Goal: Task Accomplishment & Management: Manage account settings

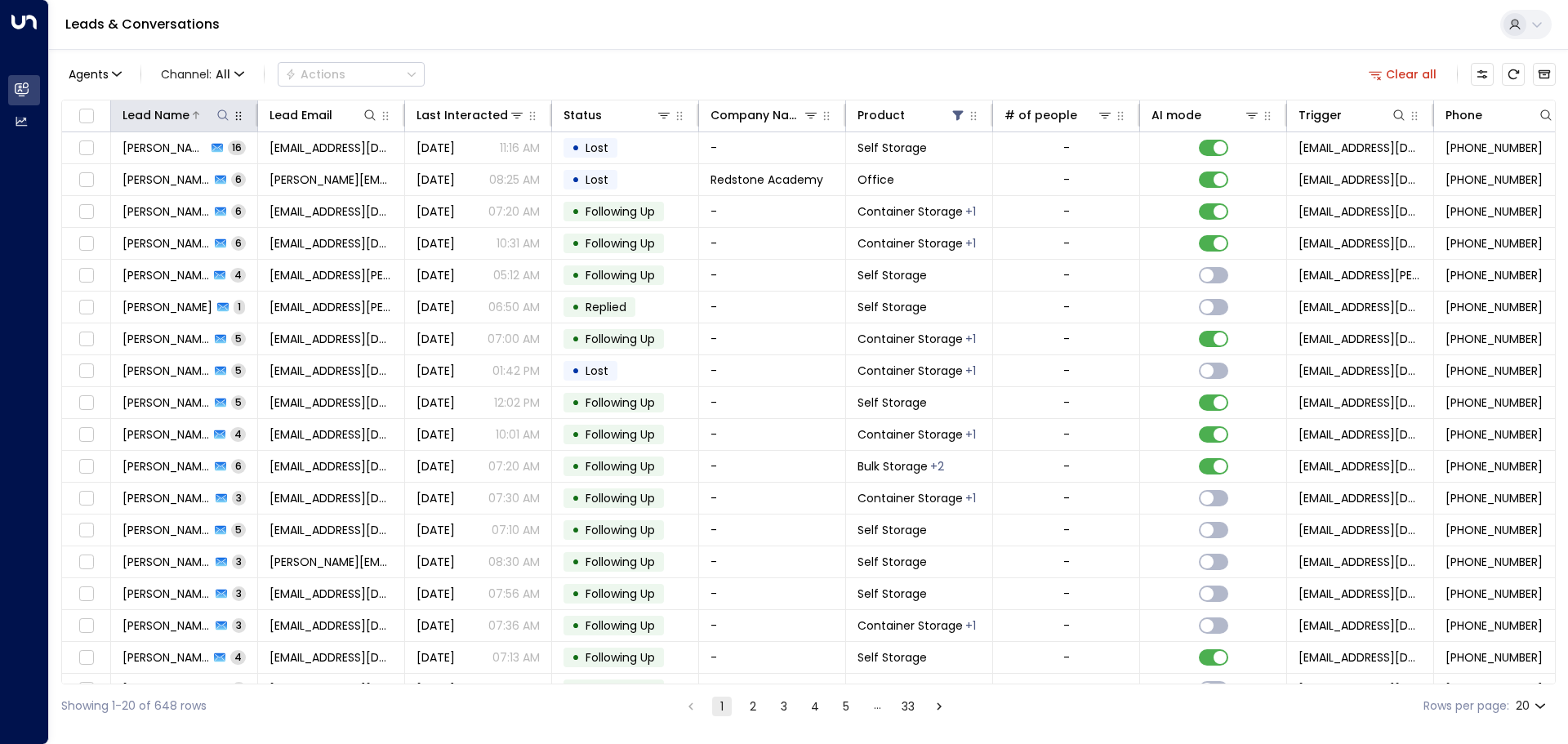
click at [223, 111] on icon at bounding box center [223, 114] width 13 height 13
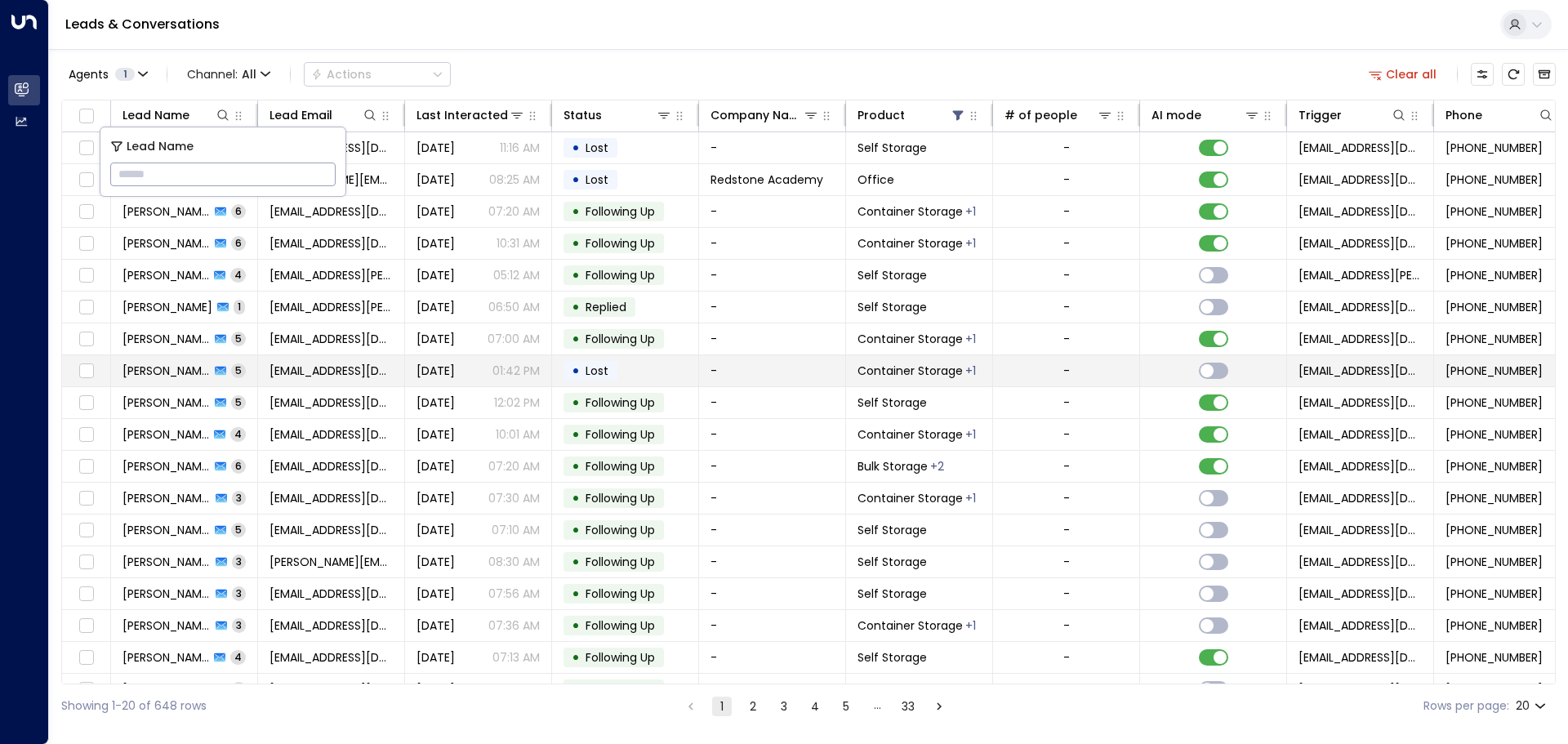
type input "**********"
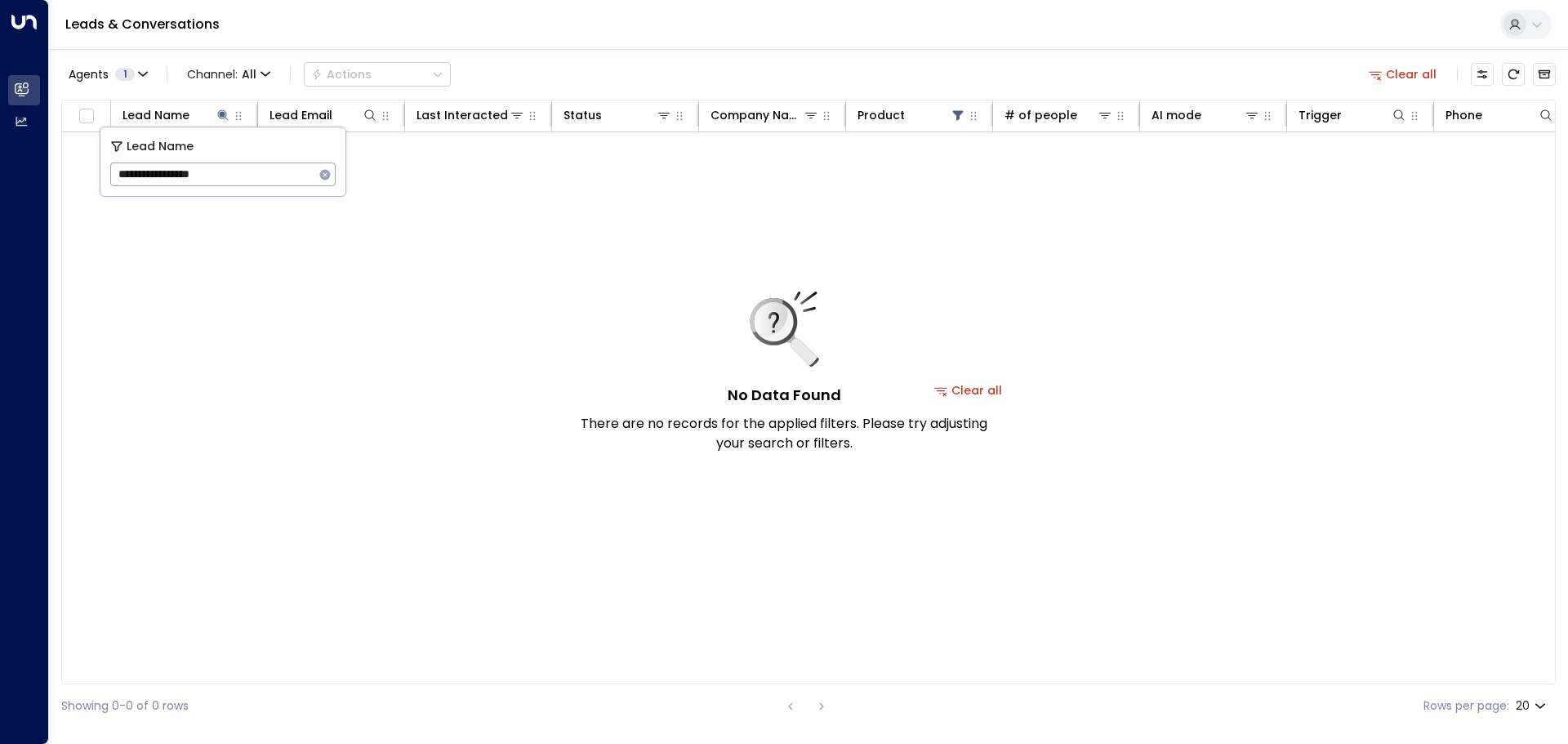
click at [993, 393] on button "Clear all" at bounding box center [968, 390] width 82 height 23
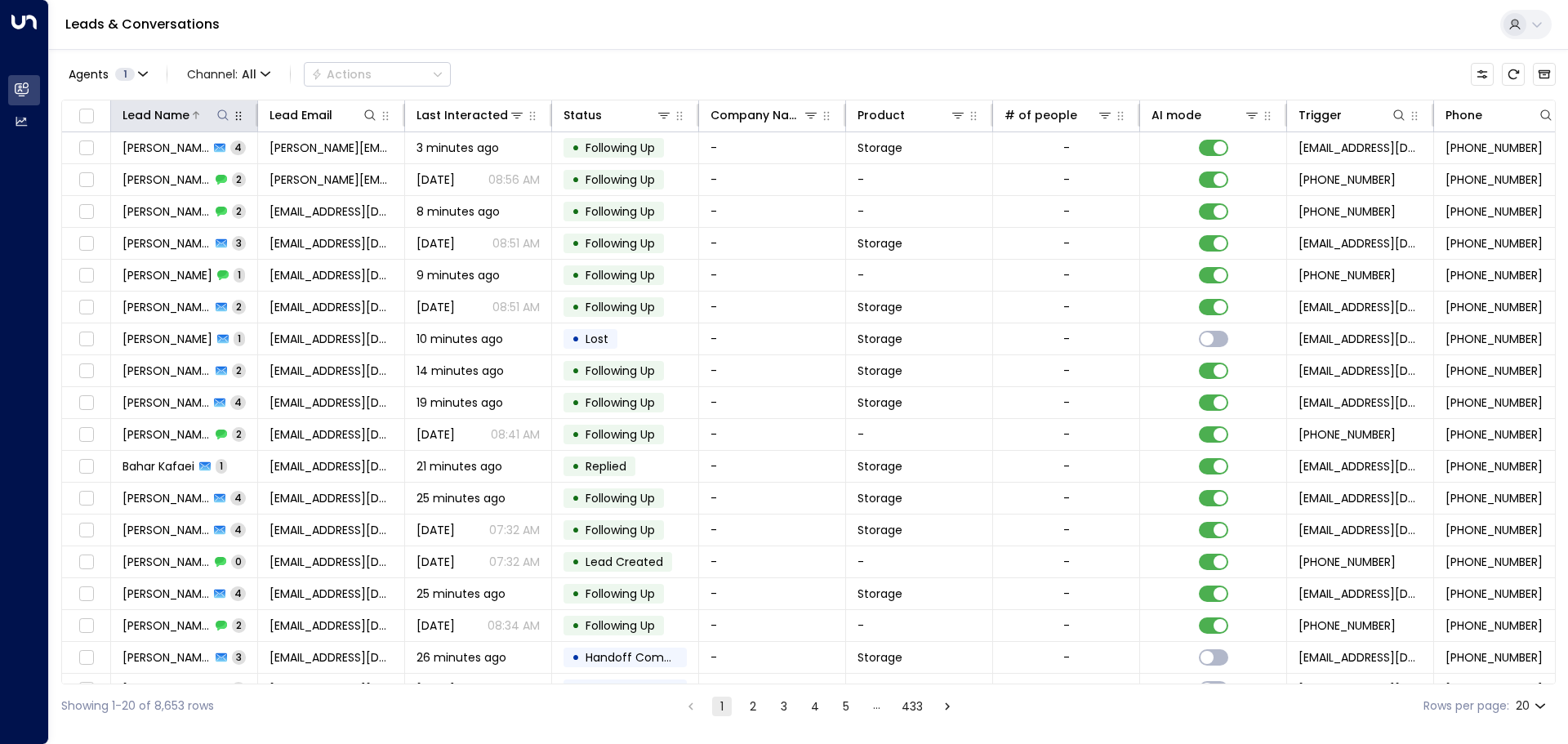
click at [223, 117] on icon at bounding box center [223, 114] width 13 height 13
type input "**********"
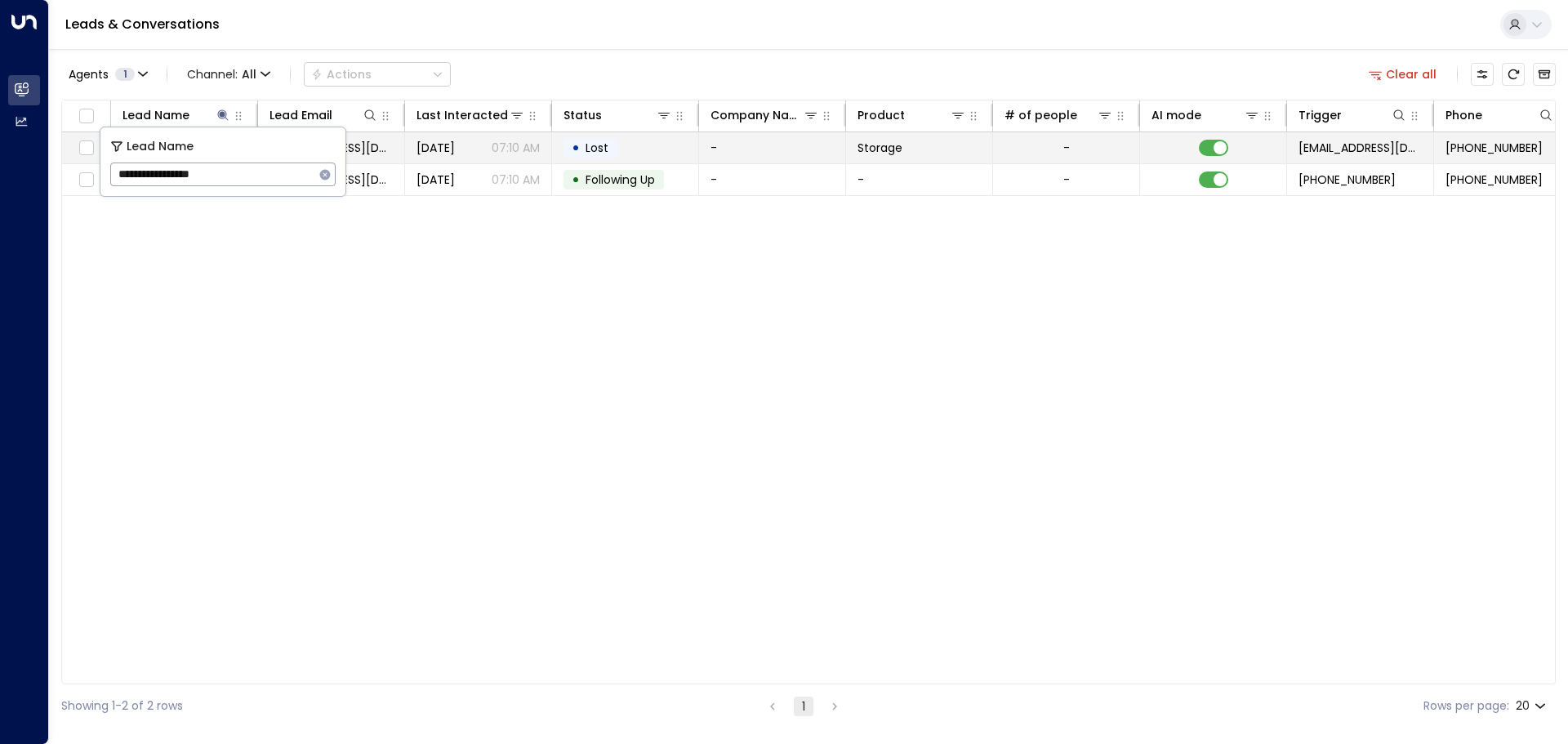
click at [465, 156] on td "[DATE] 07:10 AM" at bounding box center [479, 147] width 147 height 31
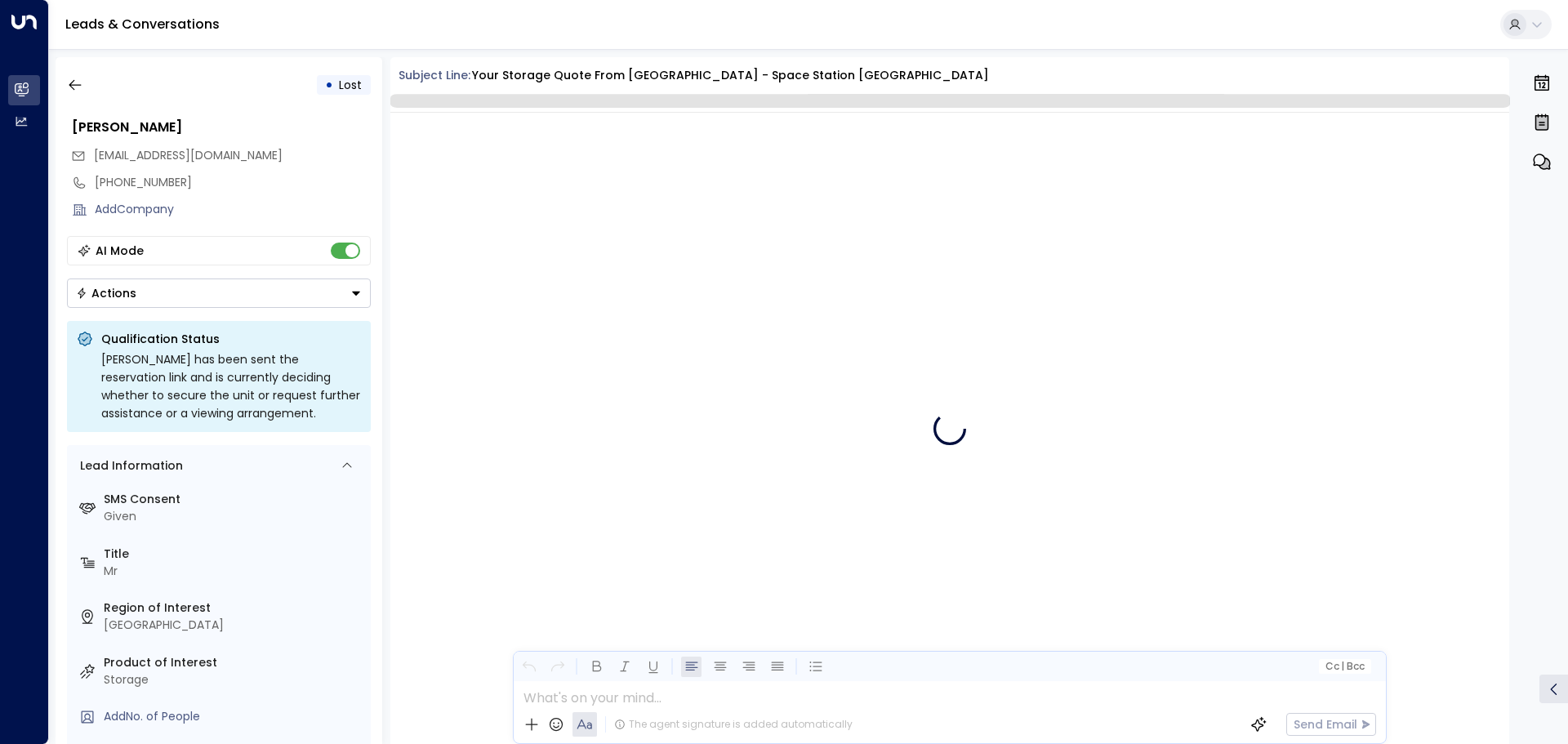
scroll to position [2592, 0]
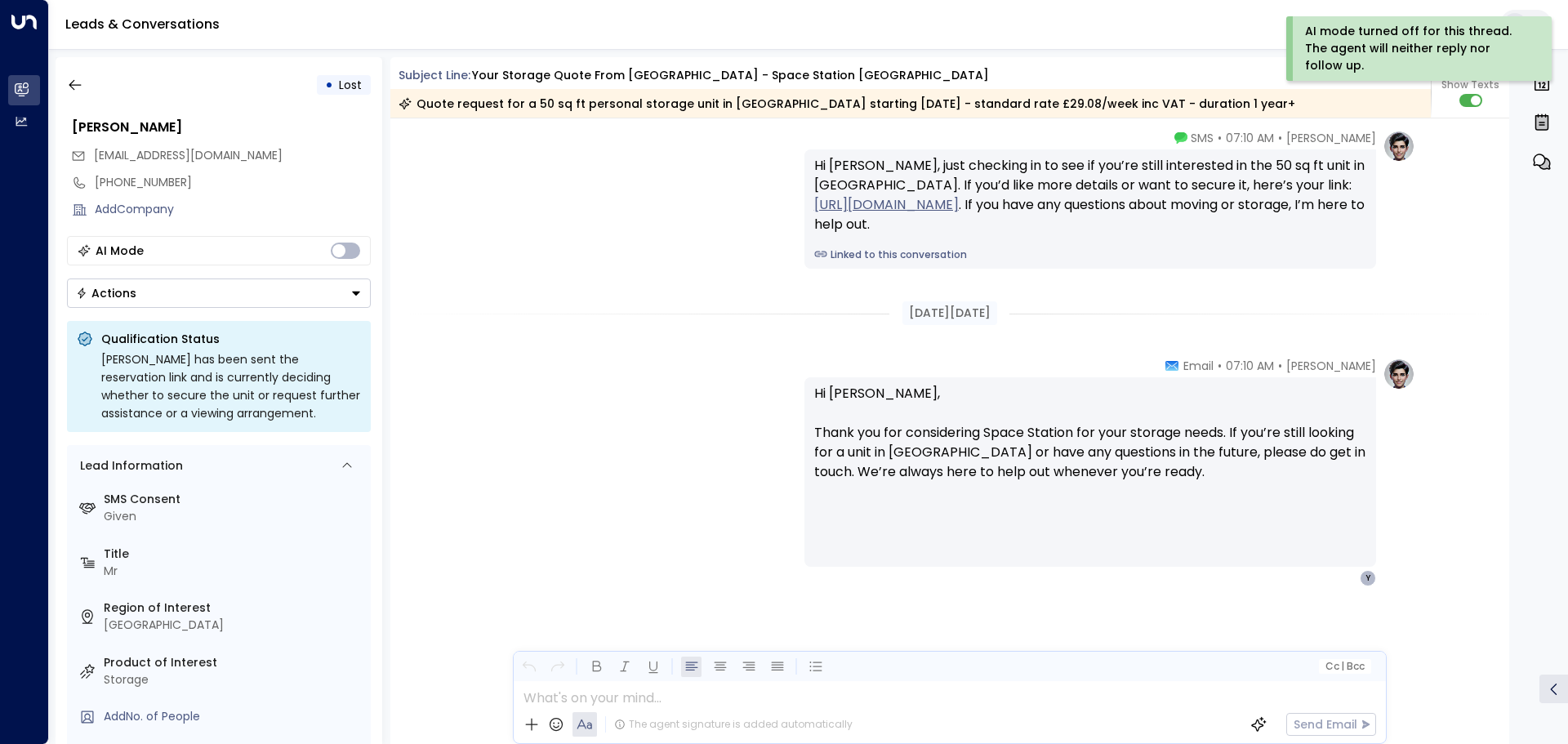
click at [356, 295] on icon "Button group with a nested menu" at bounding box center [356, 294] width 8 height 4
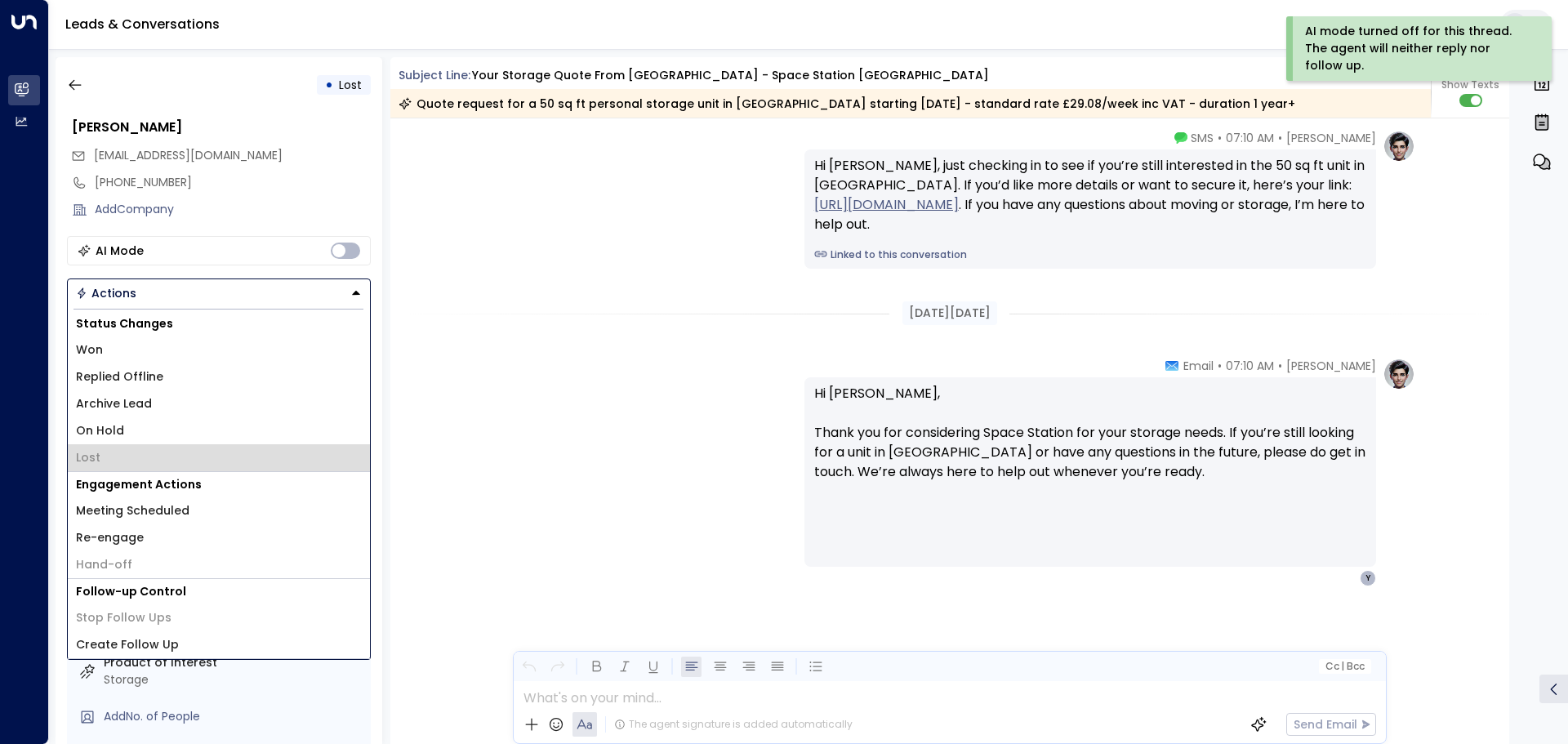
click at [124, 459] on li "Lost" at bounding box center [218, 458] width 302 height 27
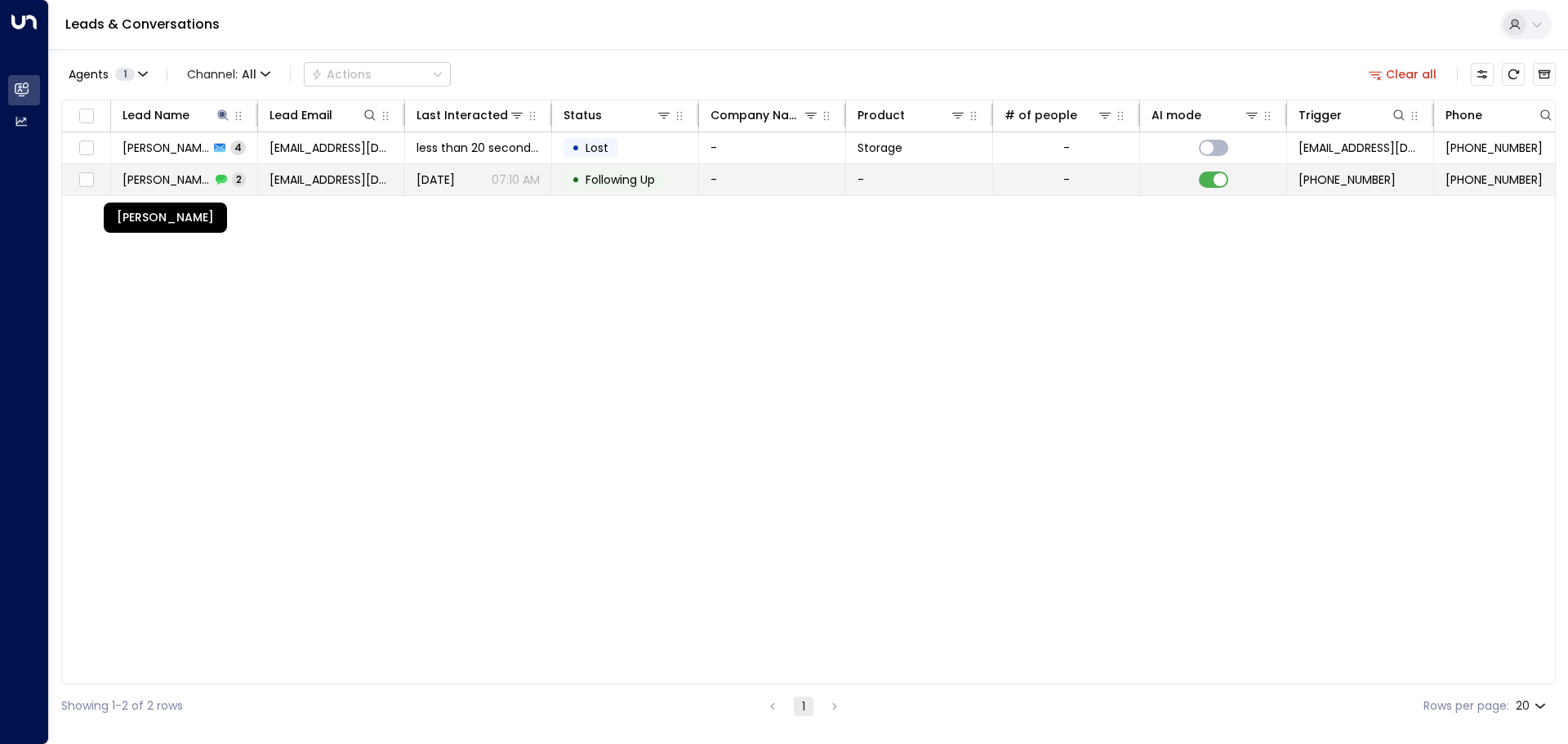
click at [211, 174] on span "[PERSON_NAME]" at bounding box center [167, 179] width 88 height 16
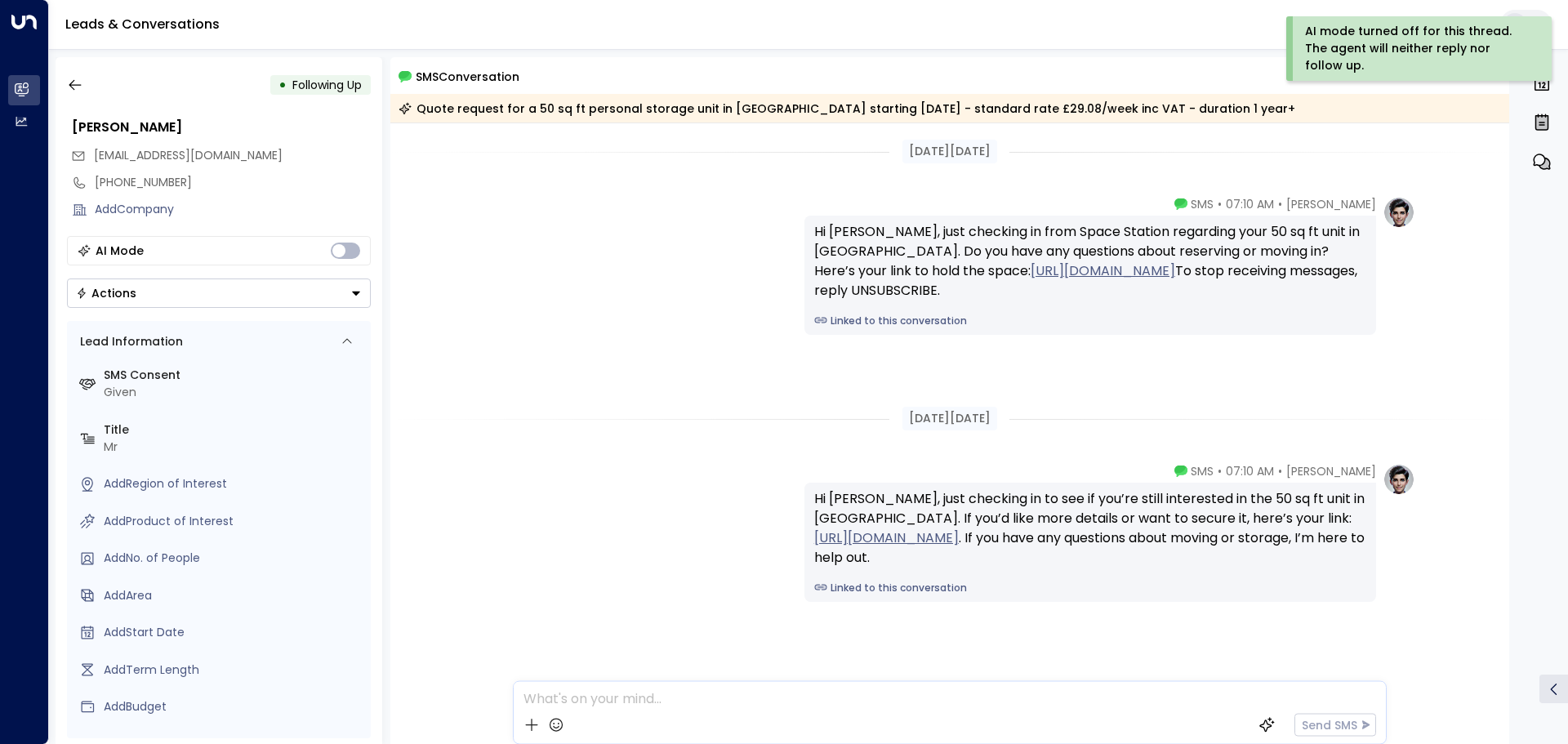
click at [358, 289] on icon "Button group with a nested menu" at bounding box center [356, 294] width 12 height 12
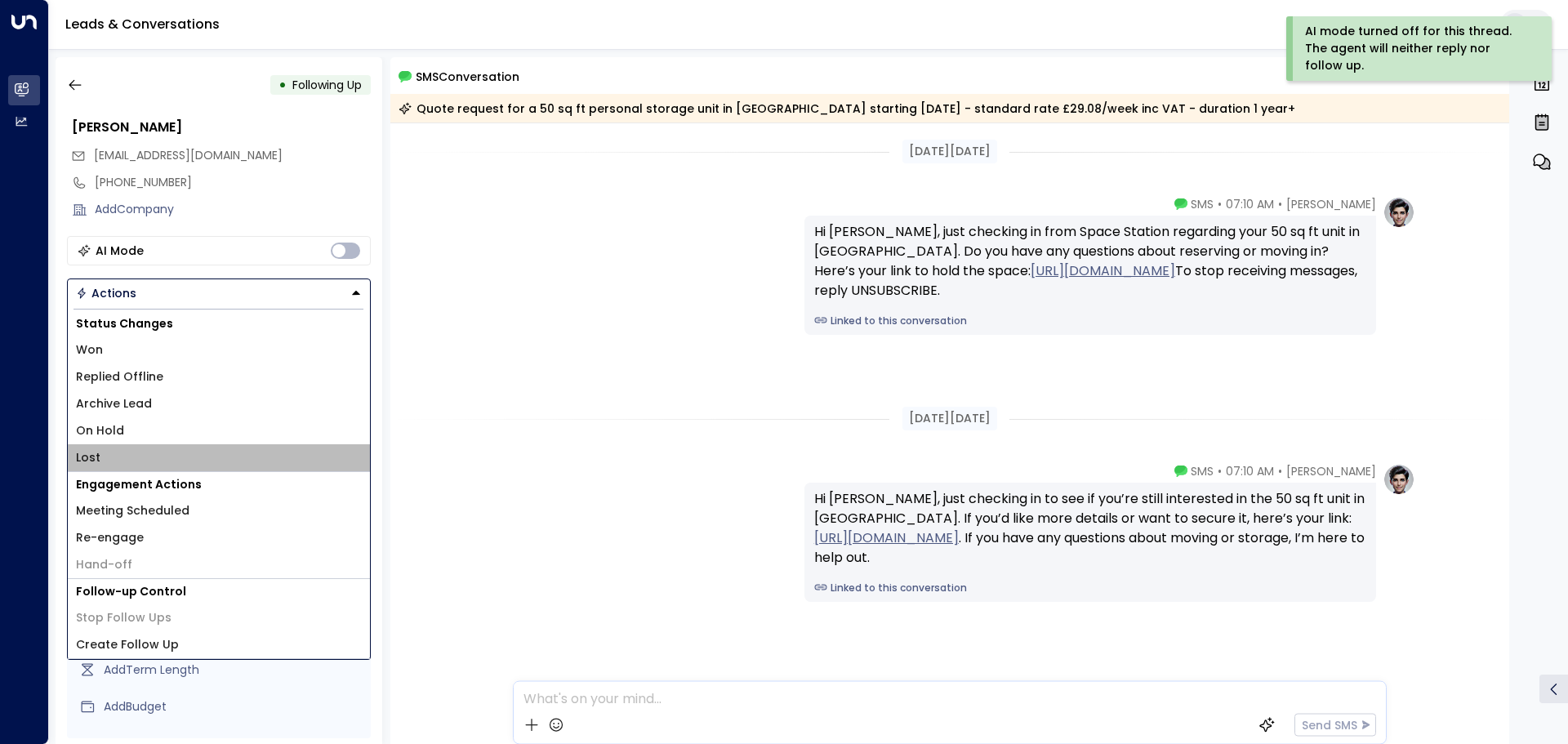
click at [118, 458] on li "Lost" at bounding box center [218, 458] width 302 height 27
